Goal: Transaction & Acquisition: Purchase product/service

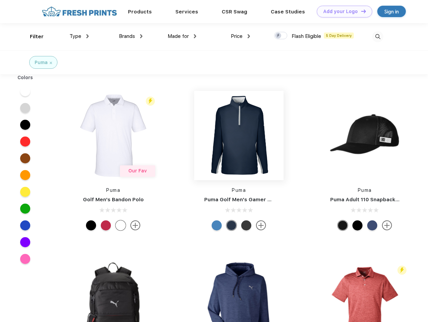
scroll to position [0, 0]
click at [342, 11] on link "Add your Logo Design Tool" at bounding box center [344, 12] width 55 height 12
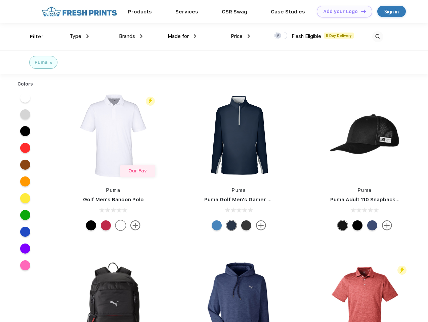
click at [0, 0] on div "Design Tool" at bounding box center [0, 0] width 0 height 0
click at [360, 11] on link "Add your Logo Design Tool" at bounding box center [344, 12] width 55 height 12
click at [32, 37] on div "Filter" at bounding box center [37, 37] width 14 height 8
click at [79, 36] on span "Type" at bounding box center [76, 36] width 12 height 6
click at [131, 36] on span "Brands" at bounding box center [127, 36] width 16 height 6
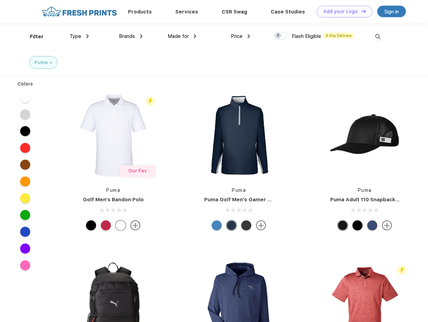
click at [182, 36] on span "Made for" at bounding box center [178, 36] width 21 height 6
click at [240, 36] on span "Price" at bounding box center [237, 36] width 12 height 6
click at [281, 36] on div at bounding box center [280, 35] width 13 height 7
click at [278, 36] on input "checkbox" at bounding box center [276, 34] width 4 height 4
click at [378, 37] on img at bounding box center [377, 36] width 11 height 11
